Goal: Task Accomplishment & Management: Manage account settings

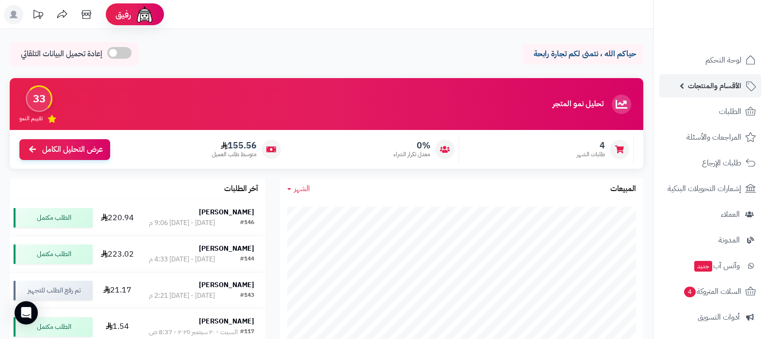
click at [714, 87] on span "الأقسام والمنتجات" at bounding box center [714, 86] width 53 height 14
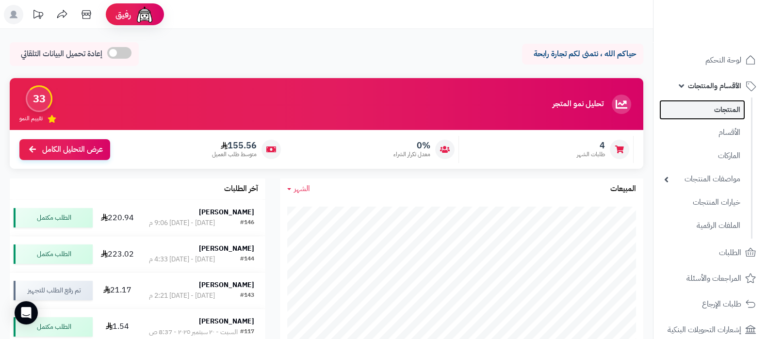
click at [719, 104] on link "المنتجات" at bounding box center [703, 110] width 86 height 20
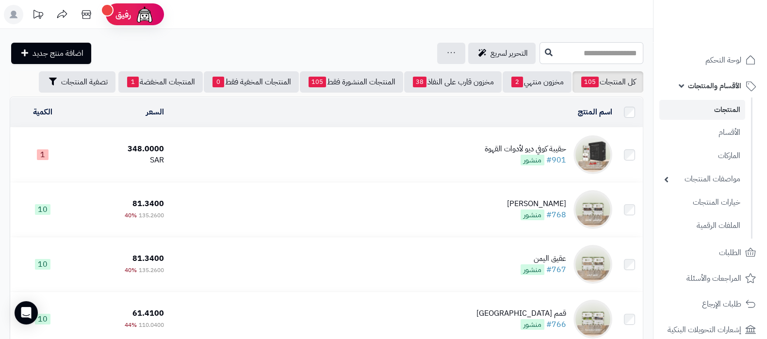
click at [570, 54] on input "text" at bounding box center [592, 53] width 104 height 22
type input "***"
click at [581, 78] on link "فاطمة 7 - كوستا ريكا" at bounding box center [592, 76] width 104 height 18
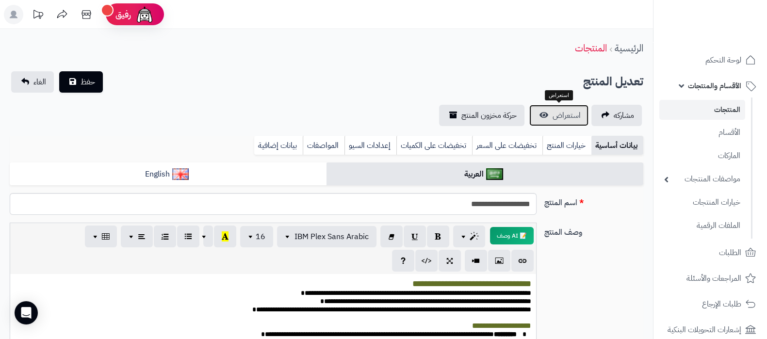
click at [562, 121] on link "استعراض" at bounding box center [558, 115] width 59 height 21
